Goal: Task Accomplishment & Management: Manage account settings

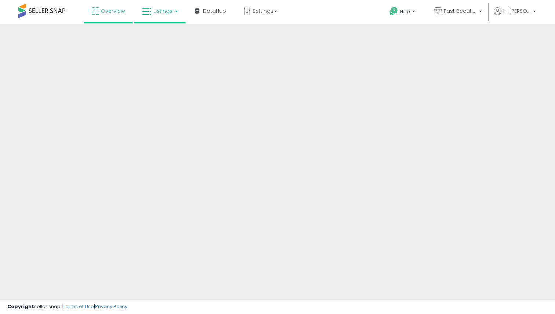
click at [166, 15] on link "Listings" at bounding box center [160, 11] width 47 height 22
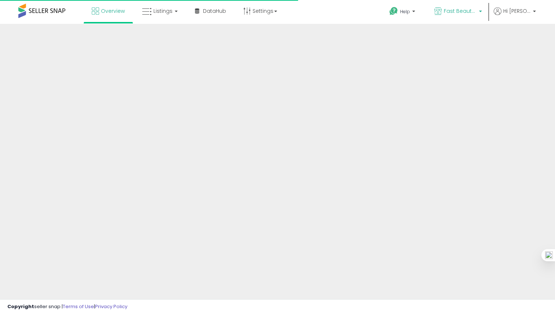
click at [454, 5] on link "Fast Beauty ([GEOGRAPHIC_DATA])" at bounding box center [458, 12] width 59 height 24
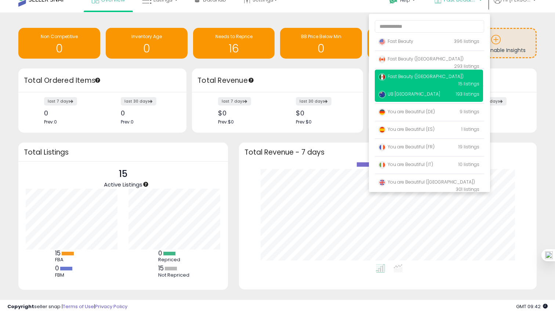
scroll to position [15, 0]
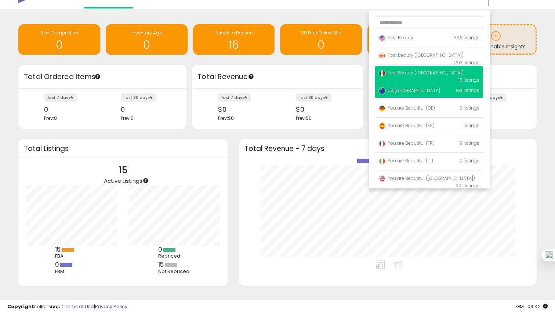
click at [426, 94] on p "UB Australia 193 listings" at bounding box center [429, 91] width 108 height 15
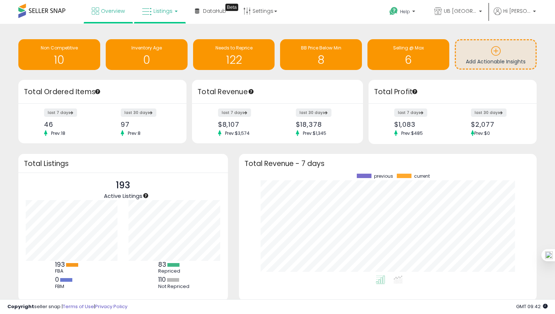
click at [161, 11] on span "Listings" at bounding box center [162, 10] width 19 height 7
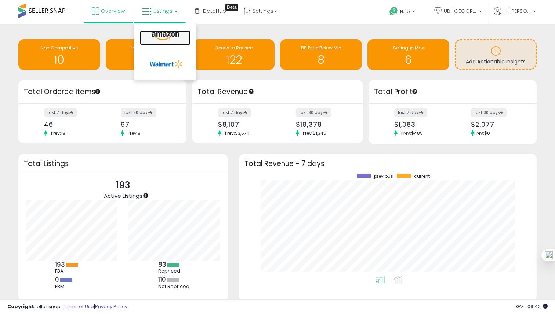
click at [171, 30] on link at bounding box center [165, 37] width 51 height 15
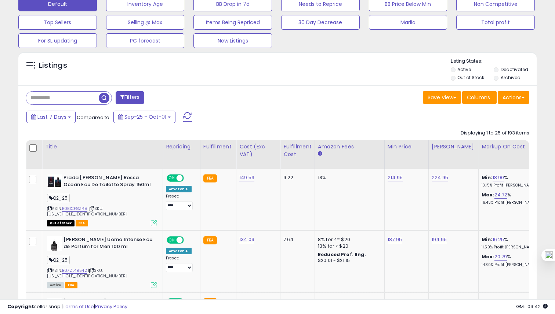
scroll to position [235, 0]
click at [78, 208] on link "B0B1CF8ZR8" at bounding box center [74, 208] width 25 height 6
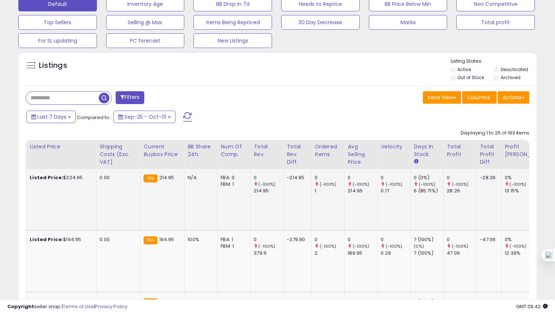
scroll to position [0, 648]
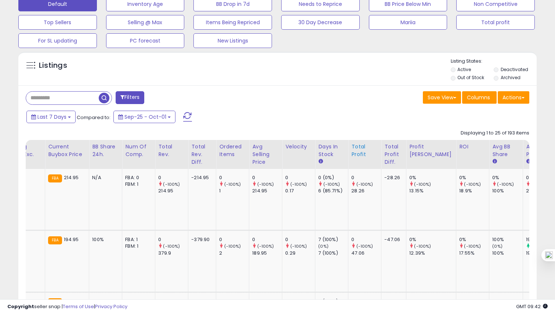
click at [351, 152] on div "Total Profit" at bounding box center [364, 150] width 27 height 15
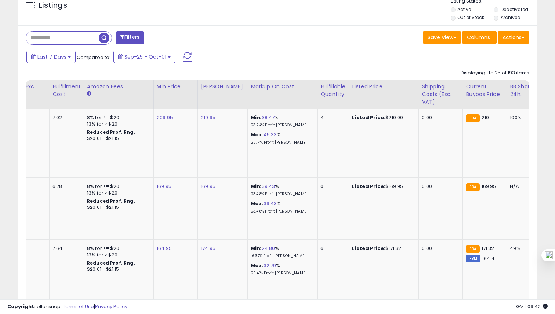
scroll to position [0, 0]
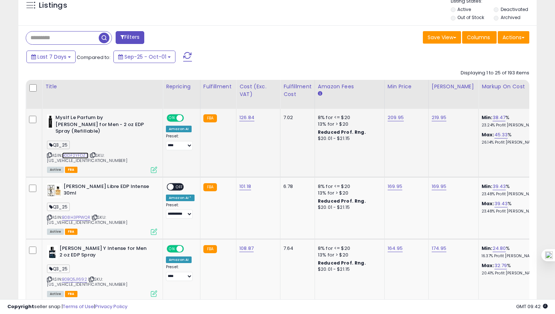
click at [72, 158] on link "B0DF2YFDZ3" at bounding box center [75, 156] width 26 height 6
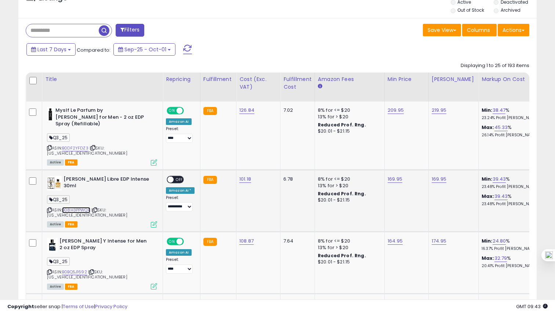
click at [78, 207] on link "B08H3PPWQR" at bounding box center [76, 210] width 28 height 6
click at [83, 269] on link "B0BQ5J1692" at bounding box center [74, 272] width 25 height 6
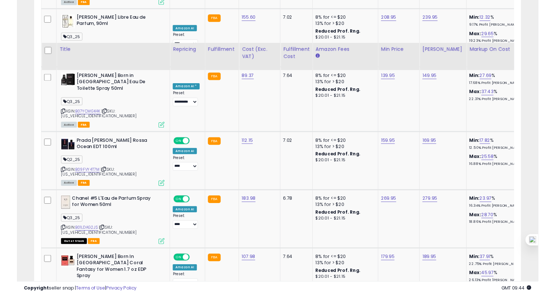
scroll to position [792, 0]
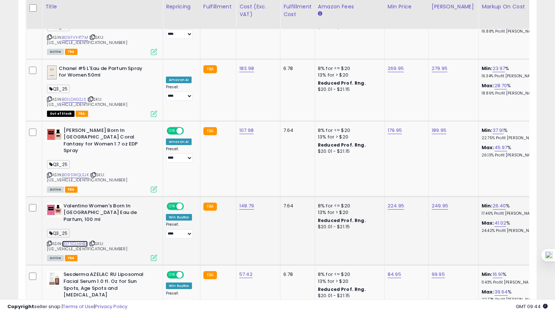
click at [78, 241] on link "B07YCLHHB4" at bounding box center [75, 244] width 26 height 6
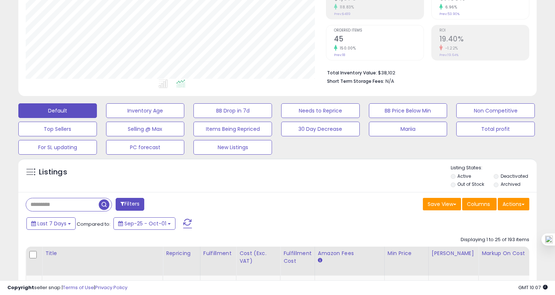
scroll to position [0, 0]
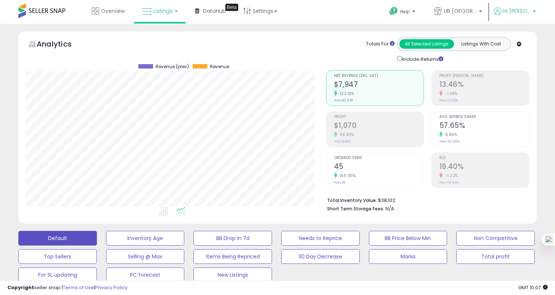
click at [498, 12] on icon at bounding box center [498, 11] width 8 height 8
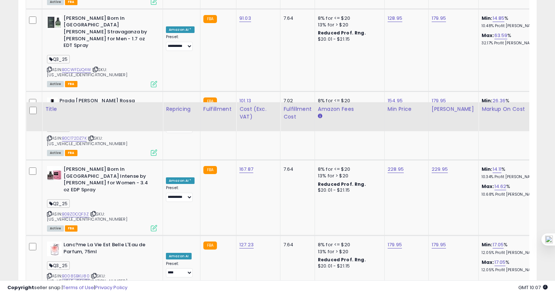
scroll to position [1673, 0]
